Goal: Task Accomplishment & Management: Manage account settings

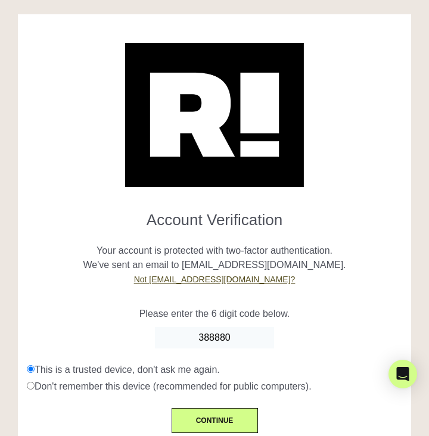
type input "388880"
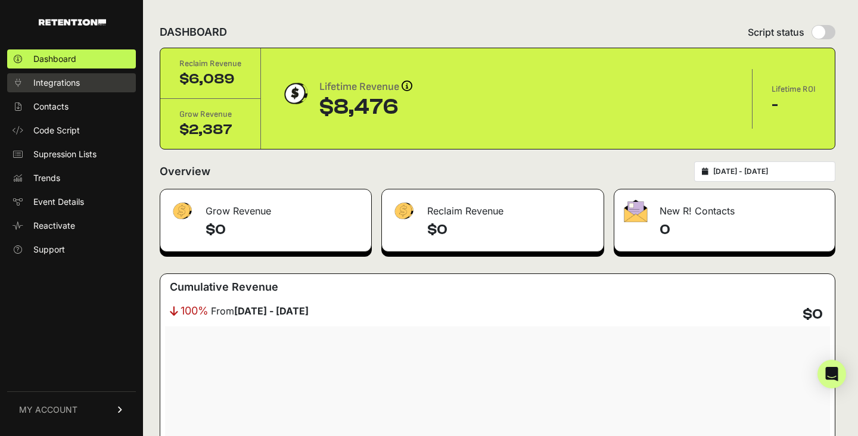
click at [72, 84] on span "Integrations" at bounding box center [56, 83] width 46 height 12
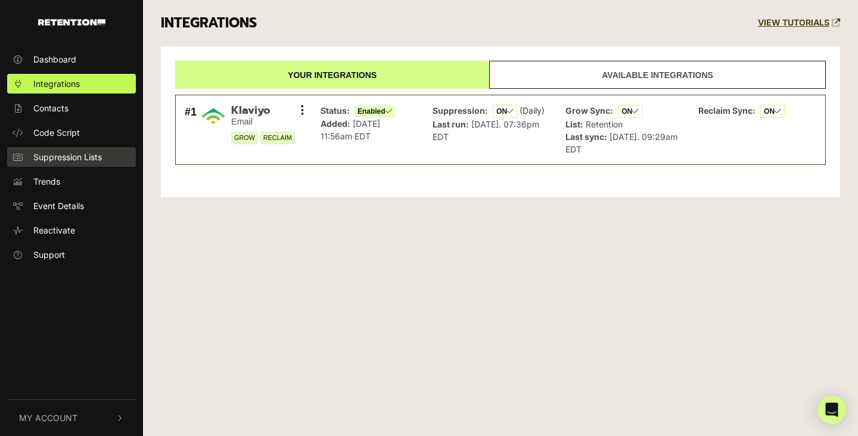
click at [102, 154] on span "Suppression Lists" at bounding box center [67, 157] width 69 height 13
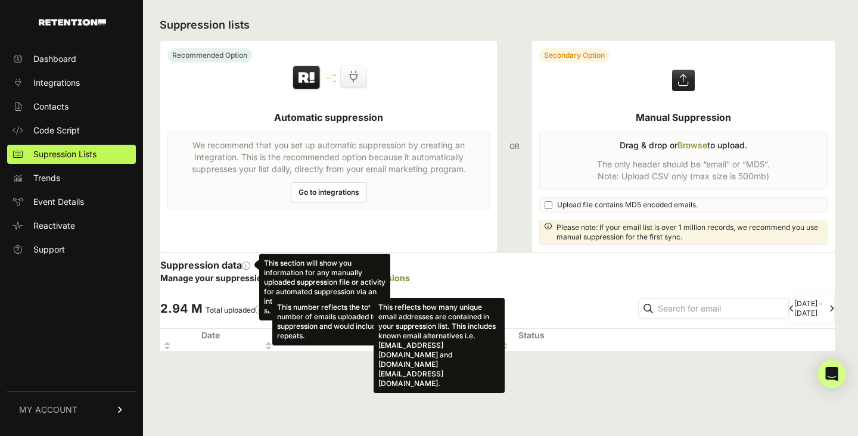
click at [98, 140] on ul "Dashboard Integrations Contacts Code Script Supression Lists Trends Event Detai…" at bounding box center [71, 154] width 129 height 210
click at [98, 129] on link "Code Script" at bounding box center [71, 130] width 129 height 19
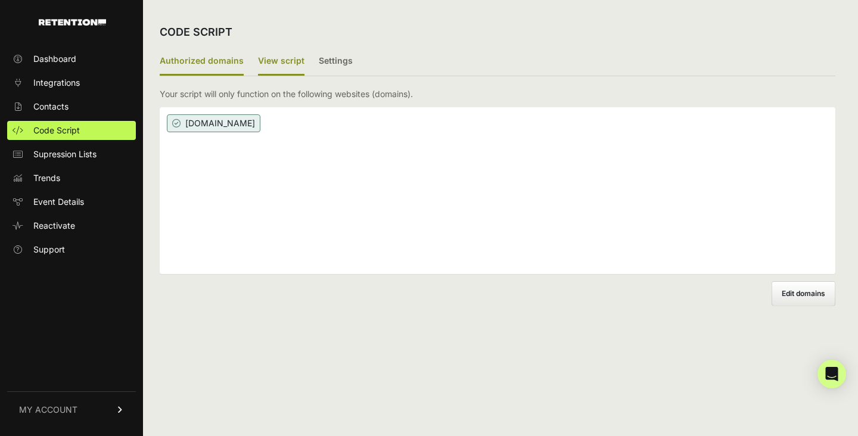
click at [281, 67] on label "View script" at bounding box center [281, 62] width 46 height 28
click at [0, 0] on input "View script" at bounding box center [0, 0] width 0 height 0
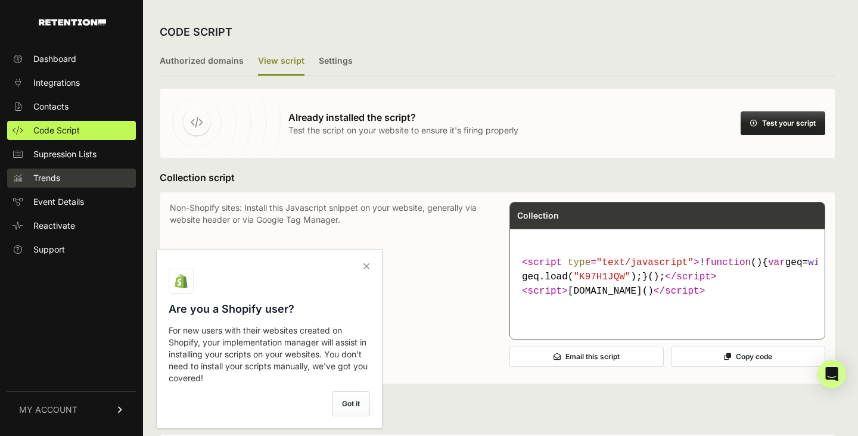
click at [73, 181] on link "Trends" at bounding box center [71, 178] width 129 height 19
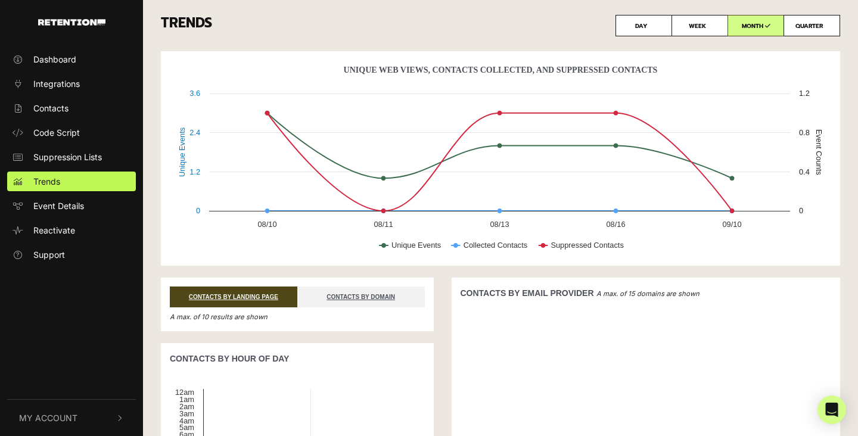
click at [790, 33] on label "QUARTER" at bounding box center [812, 25] width 57 height 21
radio input "true"
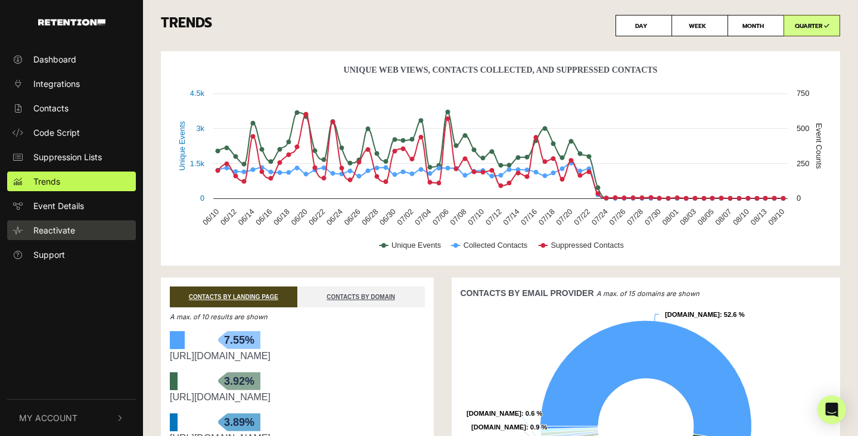
click at [69, 232] on span "Reactivate" at bounding box center [54, 230] width 42 height 13
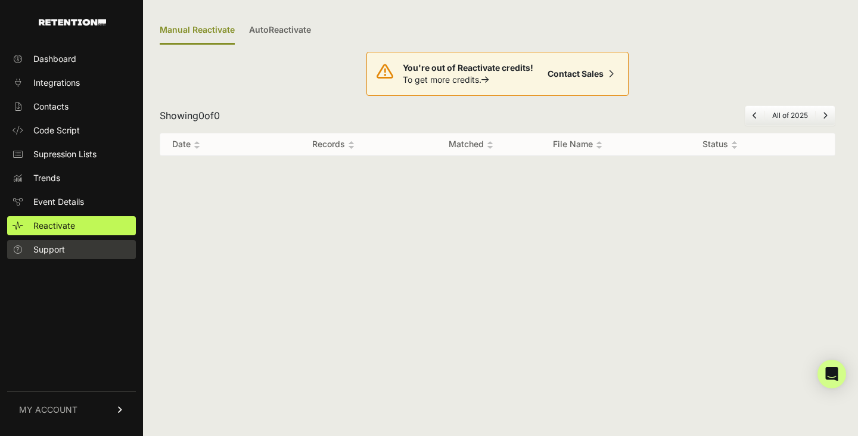
click at [78, 258] on link "Support" at bounding box center [71, 249] width 129 height 19
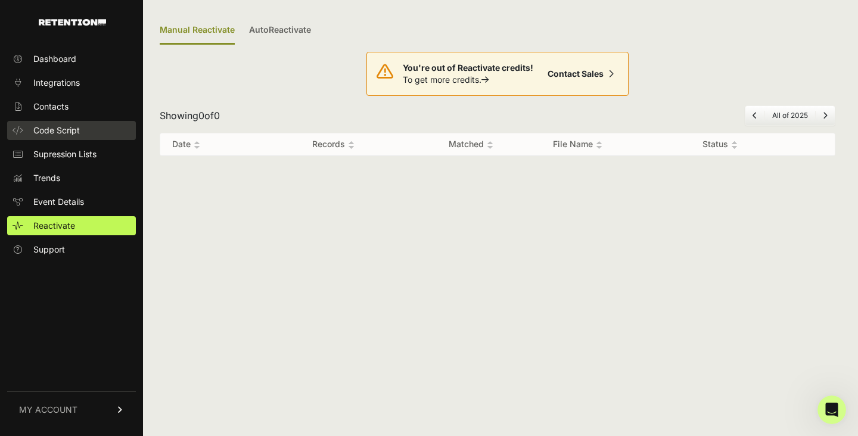
click at [97, 132] on link "Code Script" at bounding box center [71, 130] width 129 height 19
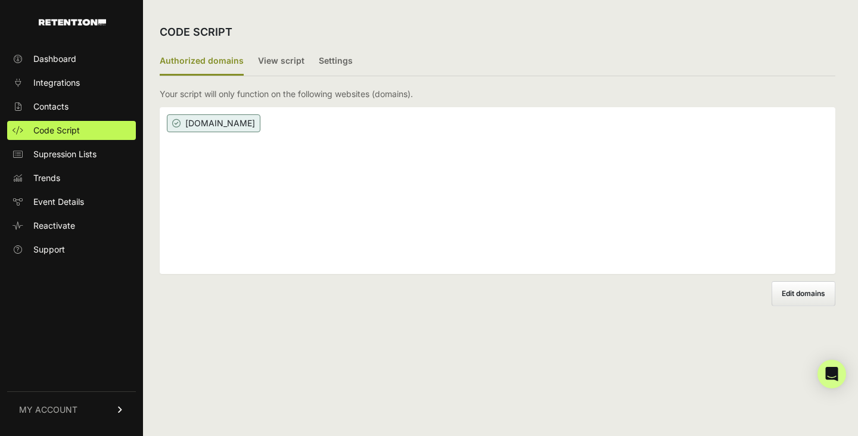
click at [531, 210] on div "[DOMAIN_NAME]" at bounding box center [498, 190] width 676 height 167
click at [282, 64] on label "View script" at bounding box center [281, 62] width 46 height 28
click at [0, 0] on input "View script" at bounding box center [0, 0] width 0 height 0
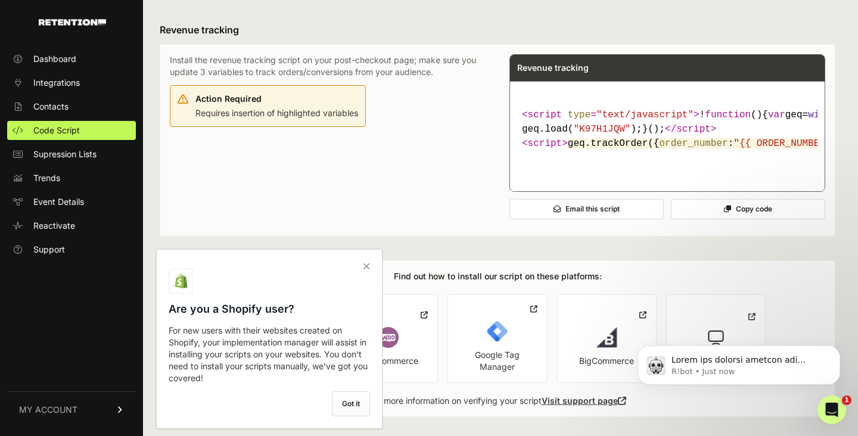
scroll to position [631, 0]
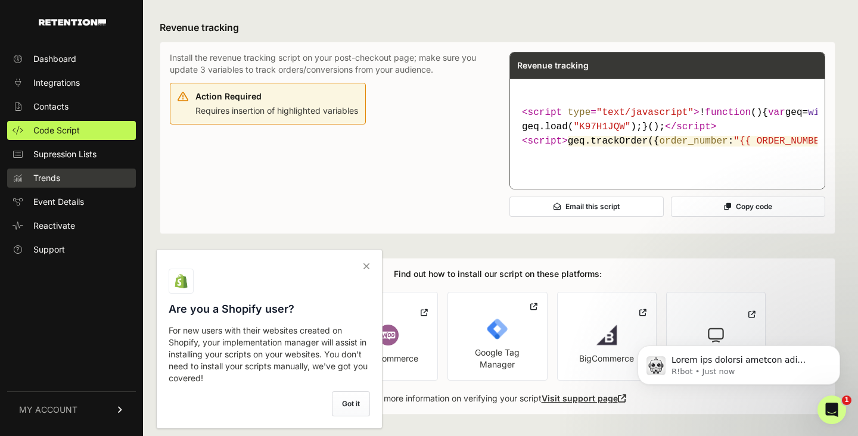
click at [91, 182] on link "Trends" at bounding box center [71, 178] width 129 height 19
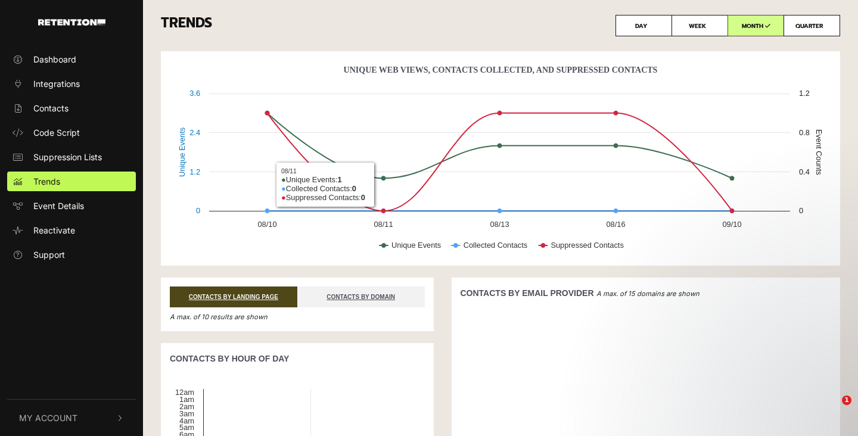
click at [810, 26] on label "QUARTER" at bounding box center [812, 25] width 57 height 21
radio input "true"
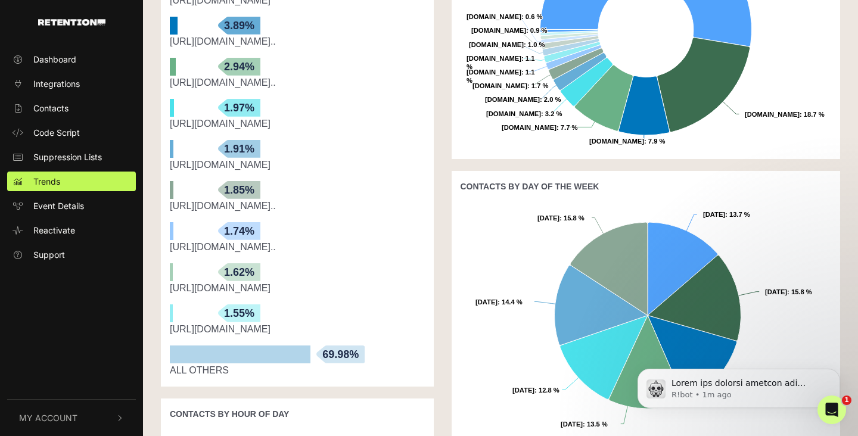
scroll to position [255, 0]
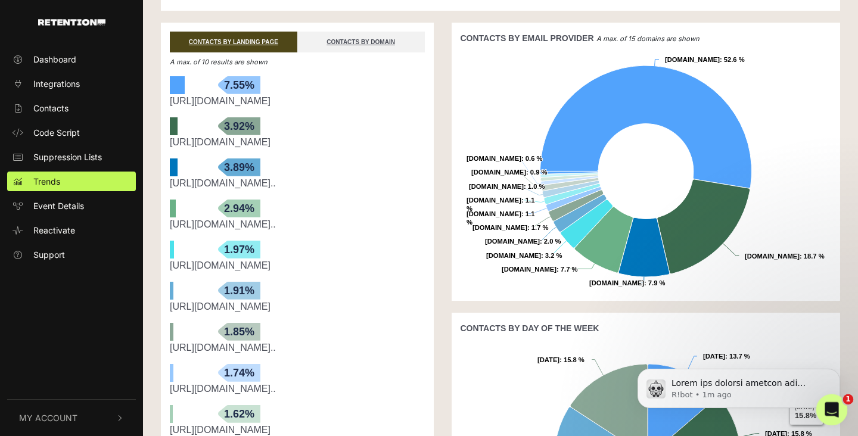
click at [816, 408] on html at bounding box center [830, 408] width 29 height 29
click at [840, 408] on div "Open Intercom Messenger" at bounding box center [830, 408] width 39 height 39
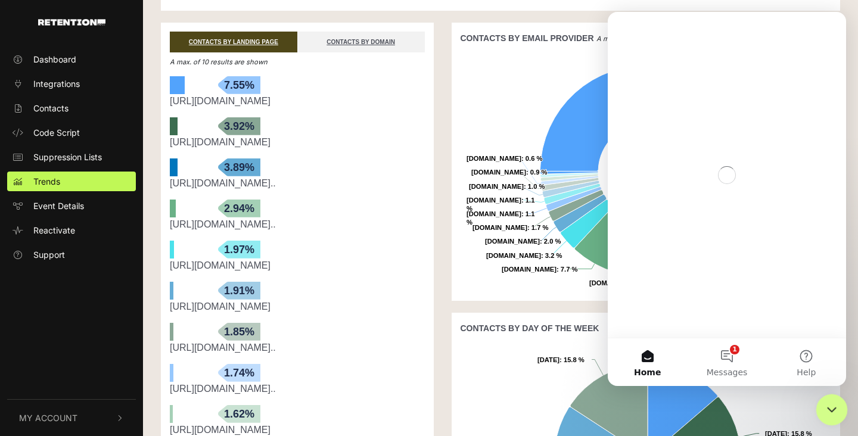
scroll to position [0, 0]
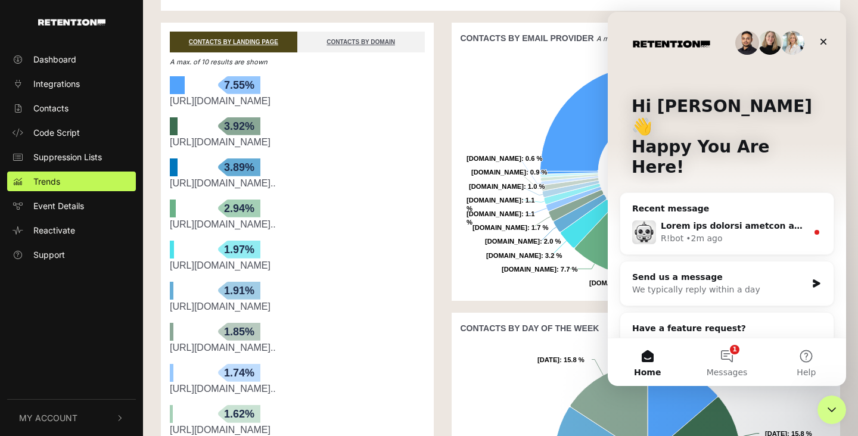
drag, startPoint x: 724, startPoint y: 363, endPoint x: 745, endPoint y: 195, distance: 169.4
click at [745, 195] on div "Hi Luke 👋 Happy You Are Here! Recent message R!bot • 2m ago Send us a message W…" at bounding box center [727, 199] width 238 height 374
click at [745, 232] on div "R!bot • 2m ago" at bounding box center [734, 238] width 147 height 13
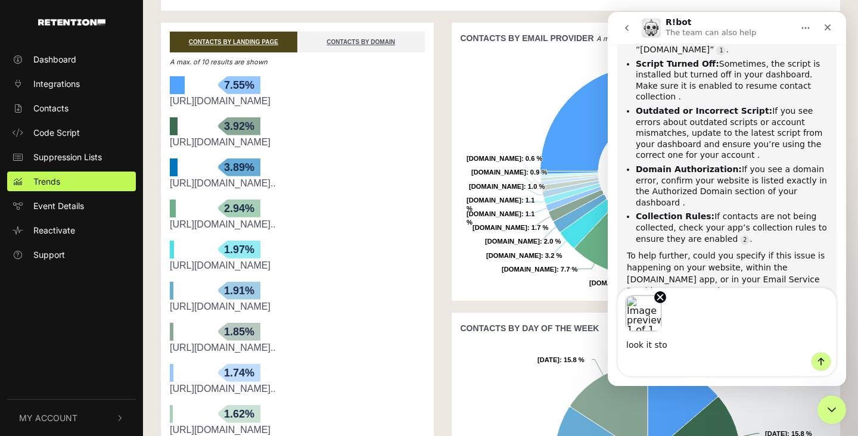
scroll to position [694, 0]
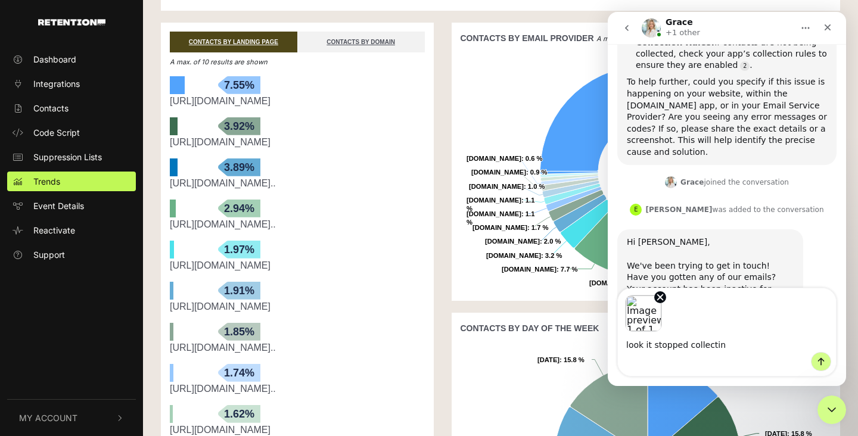
type textarea "look it stopped collecting"
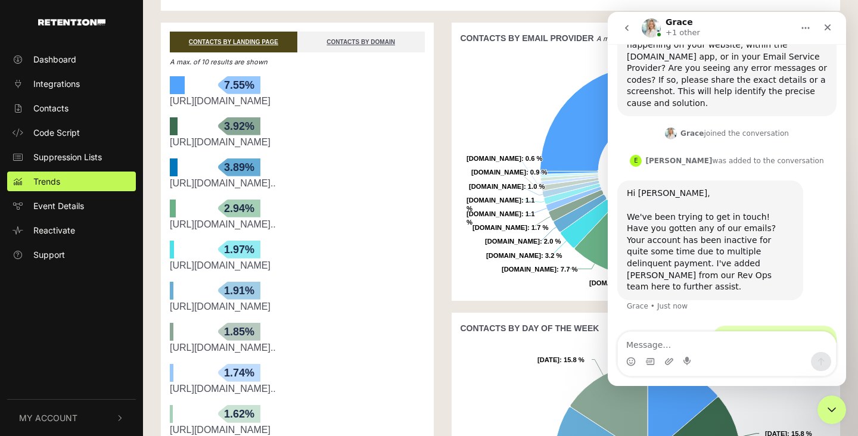
scroll to position [745, 0]
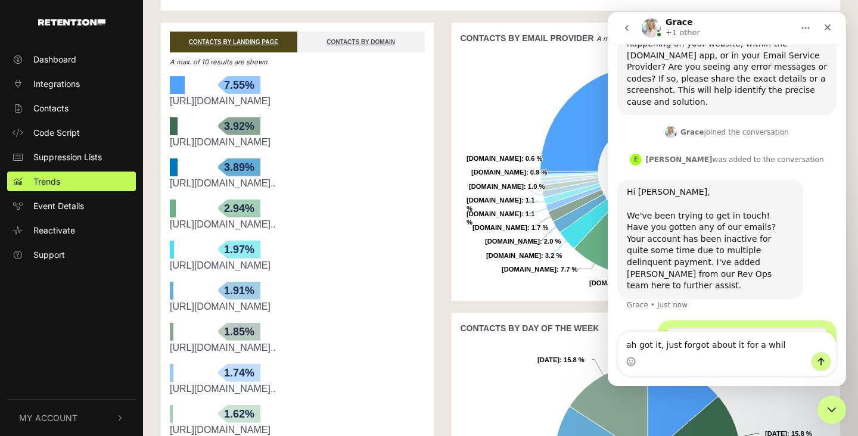
type textarea "ah got it, just forgot about it for a while"
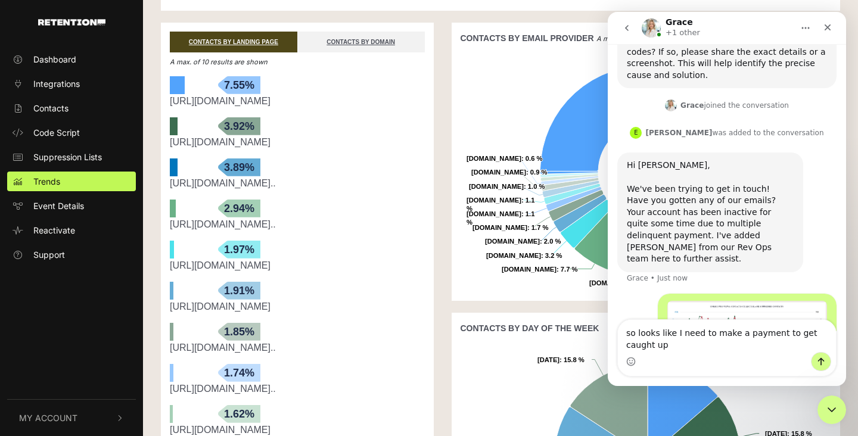
scroll to position [783, 0]
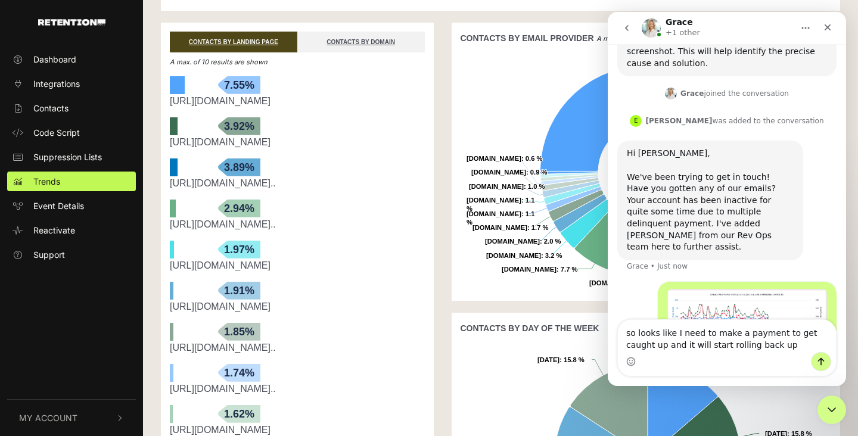
type textarea "so looks like I need to make a payment to get caught up and it will start rolli…"
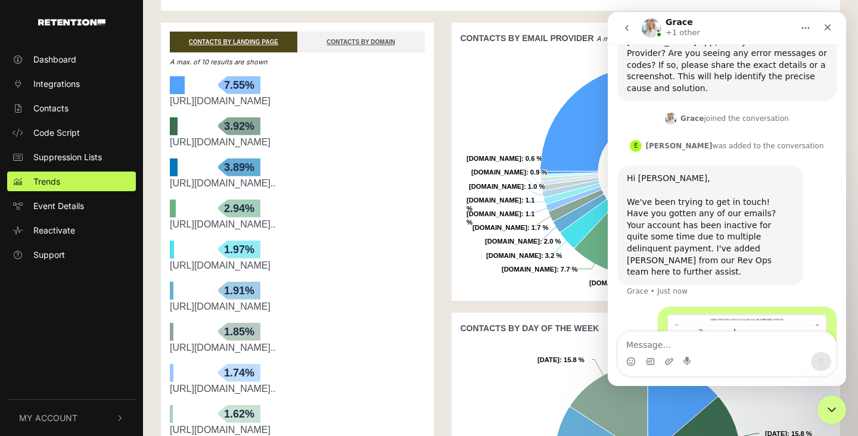
scroll to position [821, 0]
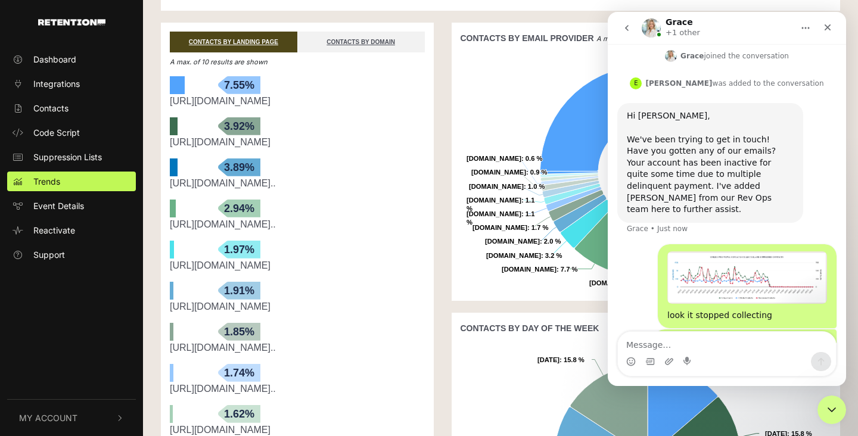
click at [111, 412] on button "My Account" at bounding box center [71, 418] width 129 height 36
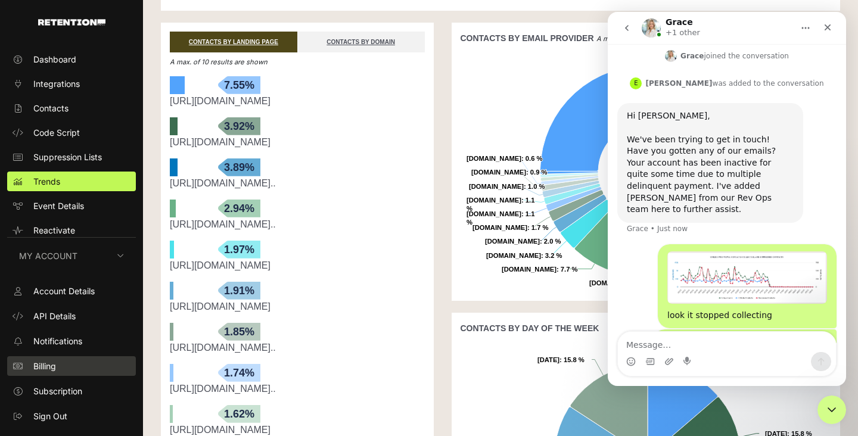
click at [82, 372] on link "Billing" at bounding box center [71, 366] width 129 height 20
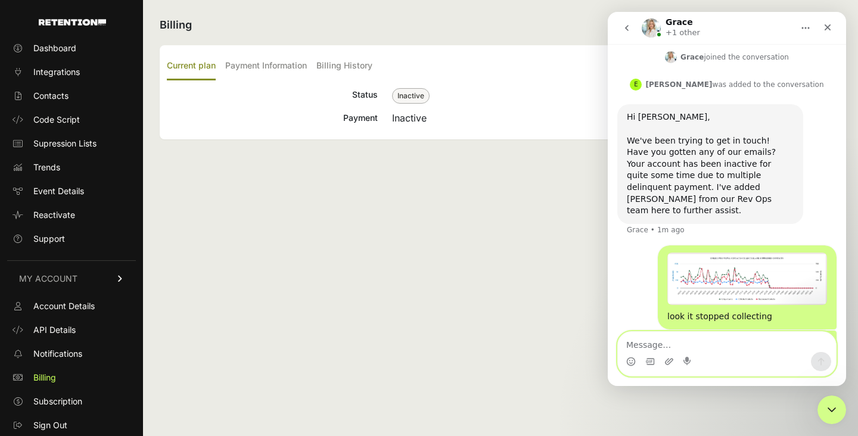
scroll to position [821, 0]
click at [296, 66] on label "Payment Information" at bounding box center [266, 66] width 82 height 28
click at [0, 0] on input "Payment Information" at bounding box center [0, 0] width 0 height 0
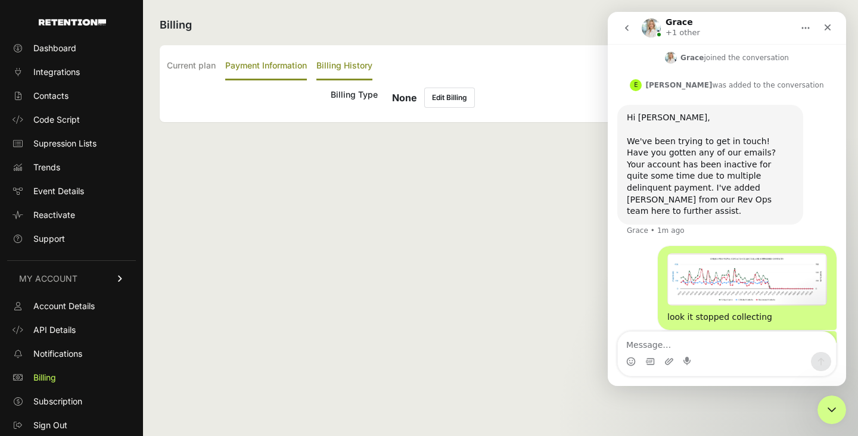
click at [354, 67] on label "Billing History" at bounding box center [345, 66] width 56 height 28
click at [0, 0] on input "Billing History" at bounding box center [0, 0] width 0 height 0
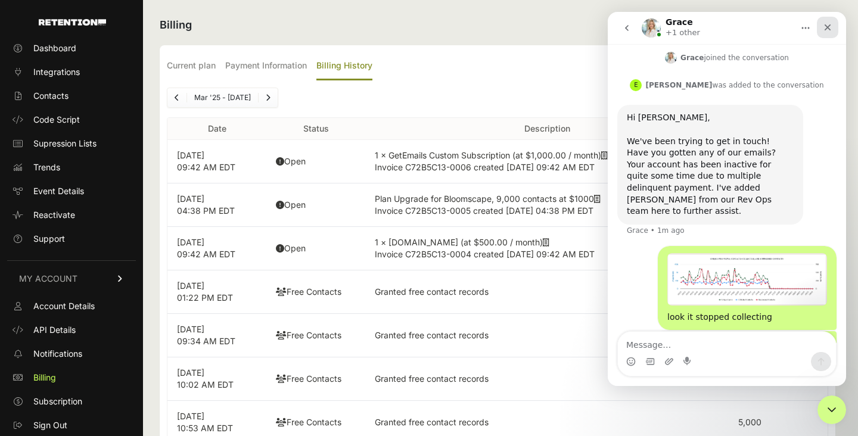
click at [818, 26] on div "Close" at bounding box center [827, 27] width 21 height 21
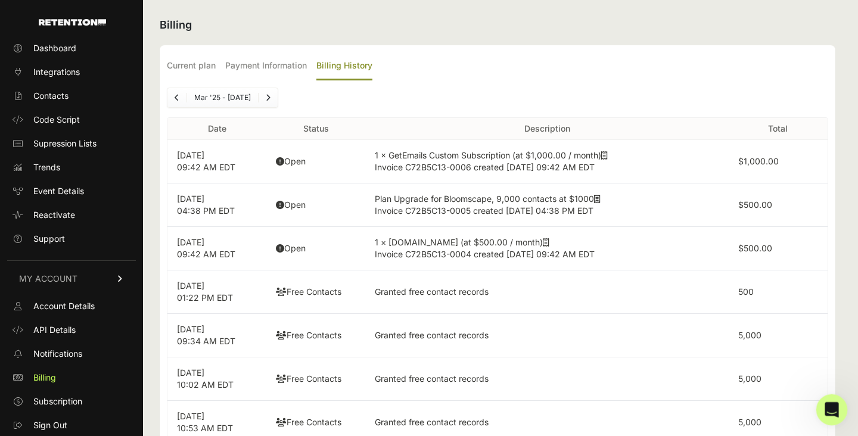
click at [838, 405] on icon "Open Intercom Messenger" at bounding box center [831, 409] width 20 height 20
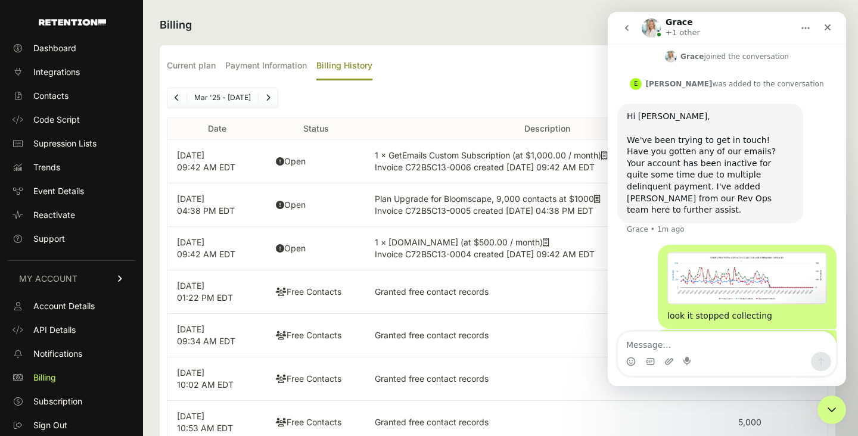
scroll to position [821, 0]
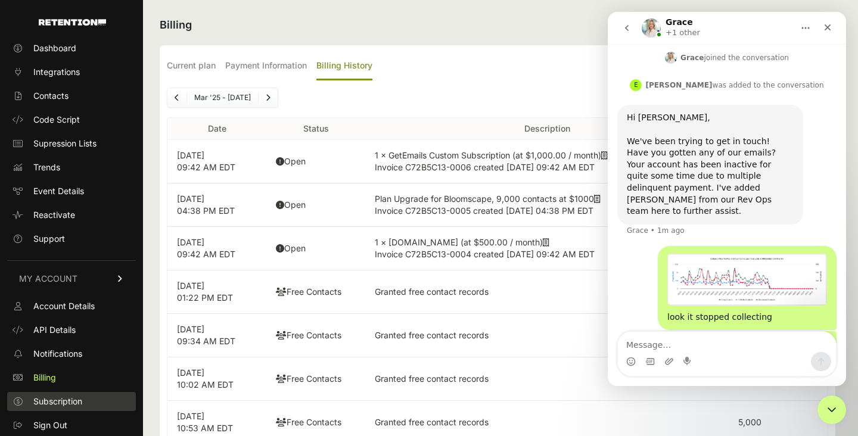
click at [57, 402] on span "Subscription" at bounding box center [57, 402] width 49 height 12
